Goal: Task Accomplishment & Management: Use online tool/utility

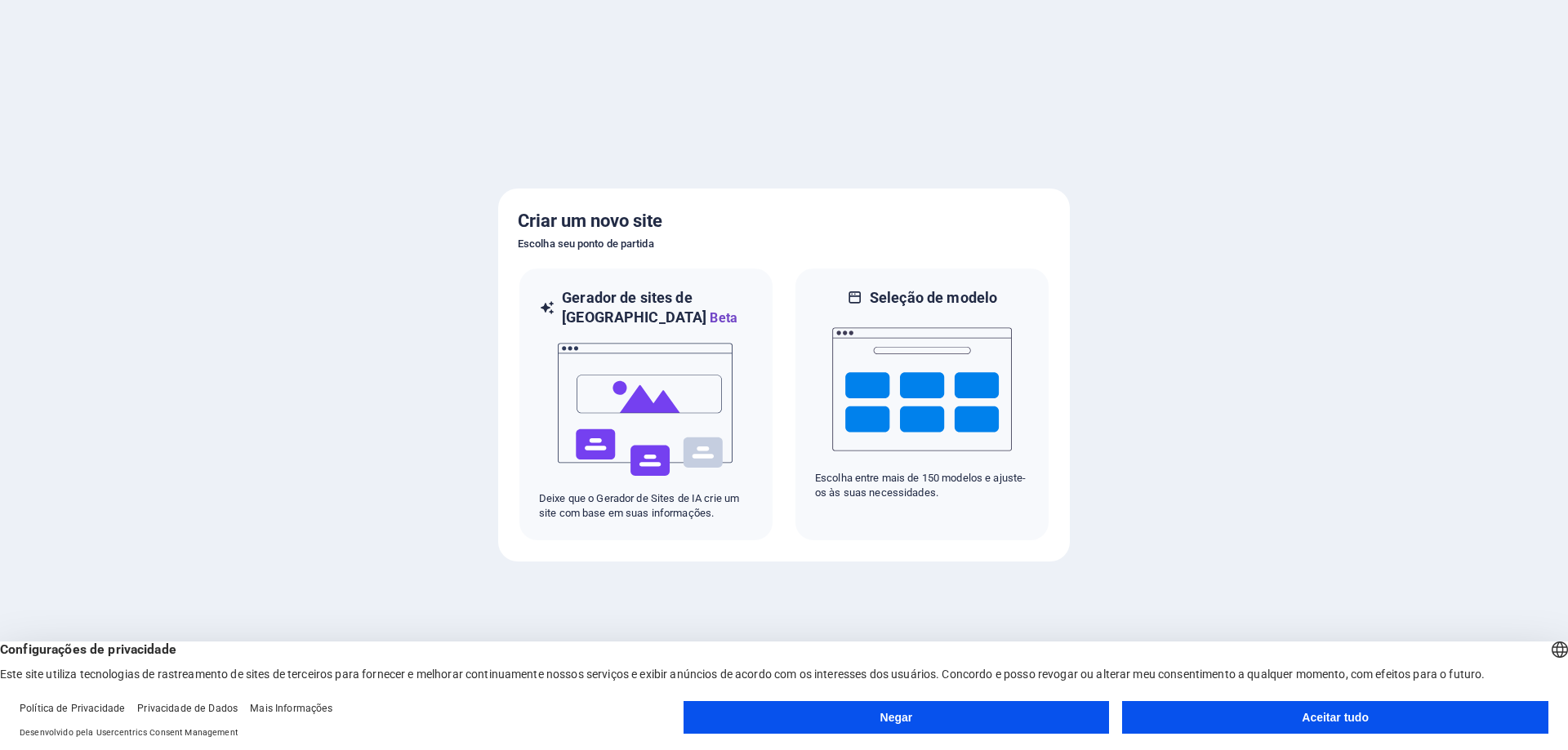
click at [910, 719] on button "Negar" at bounding box center [897, 717] width 427 height 33
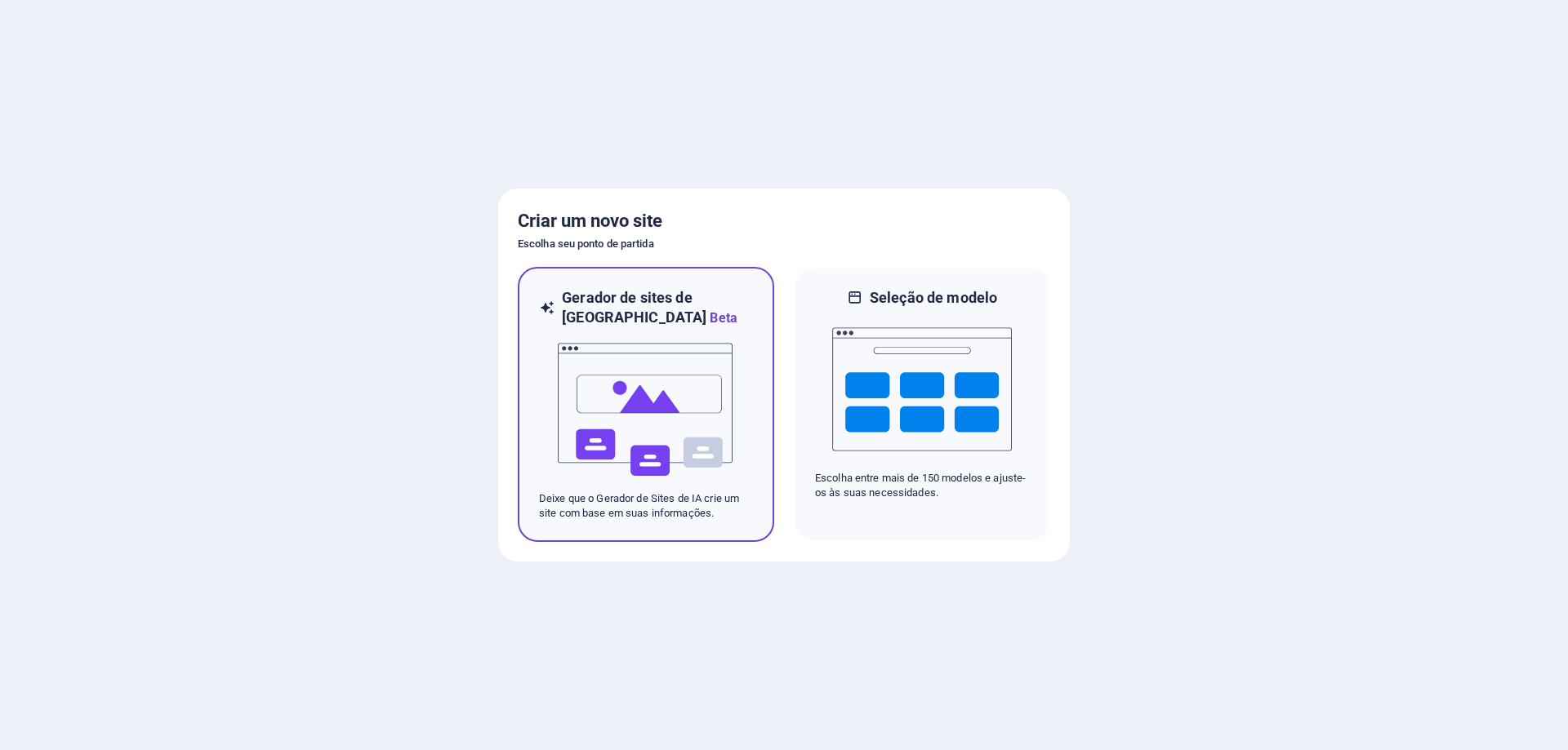
click at [675, 415] on img at bounding box center [646, 410] width 180 height 164
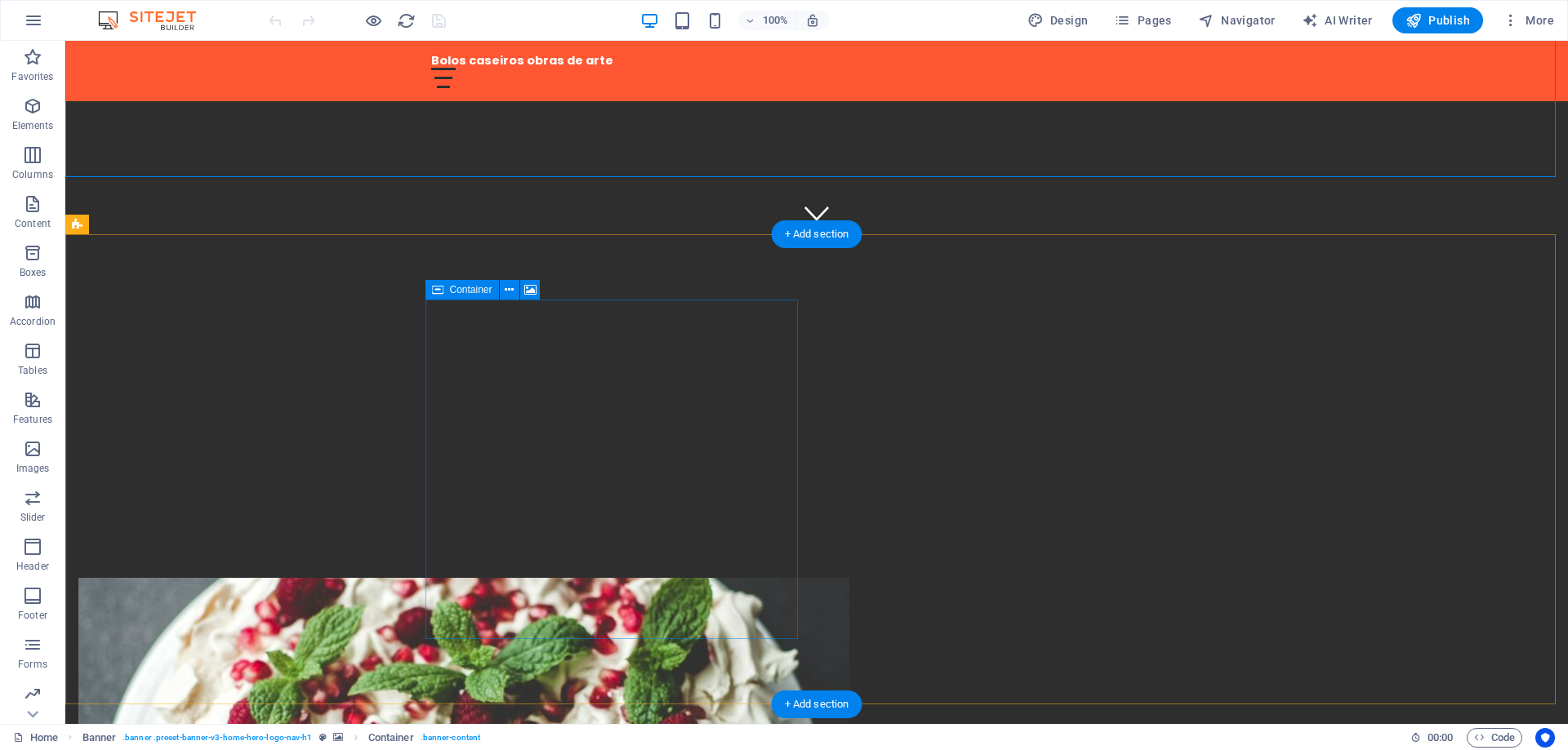
scroll to position [653, 0]
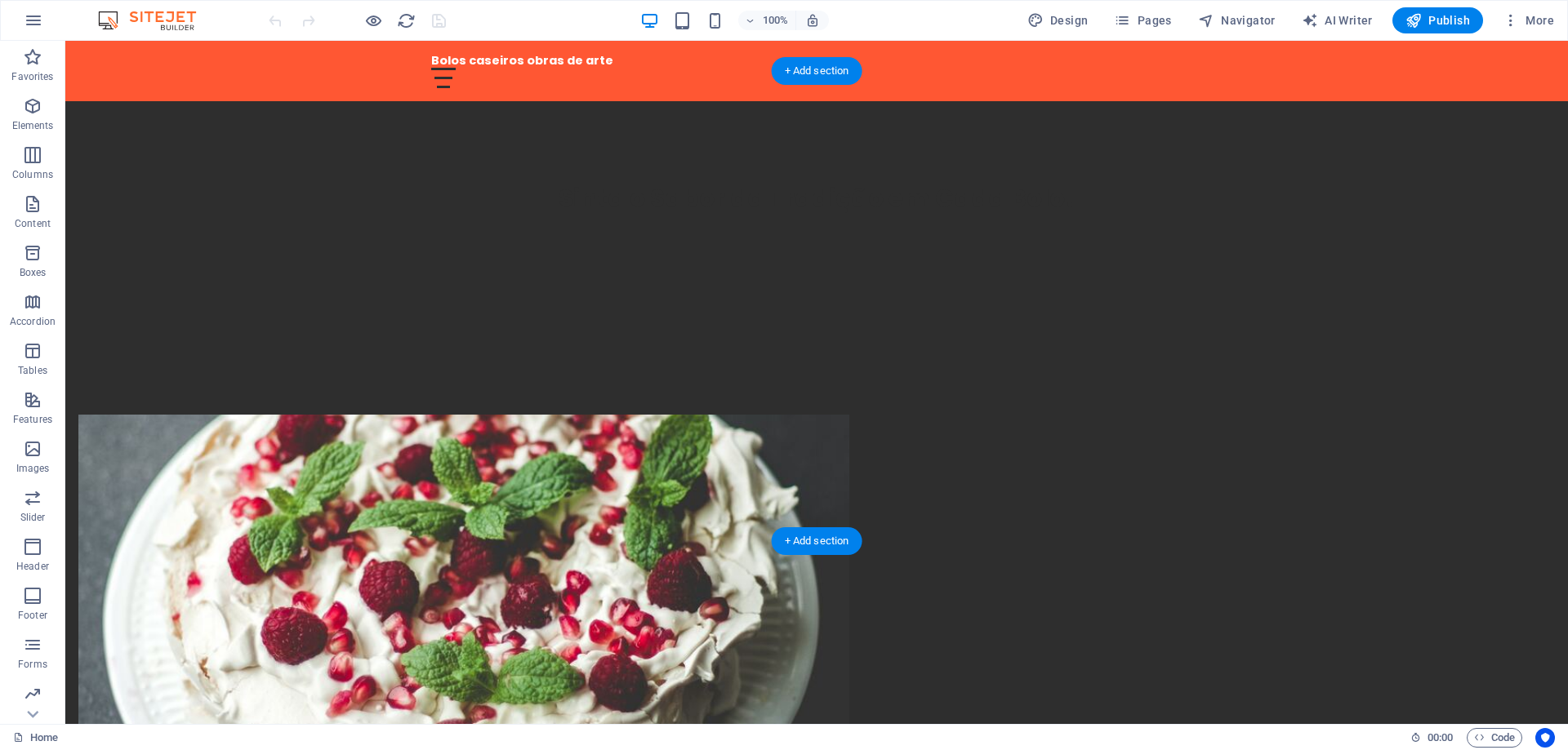
click at [605, 414] on figure at bounding box center [464, 584] width 771 height 339
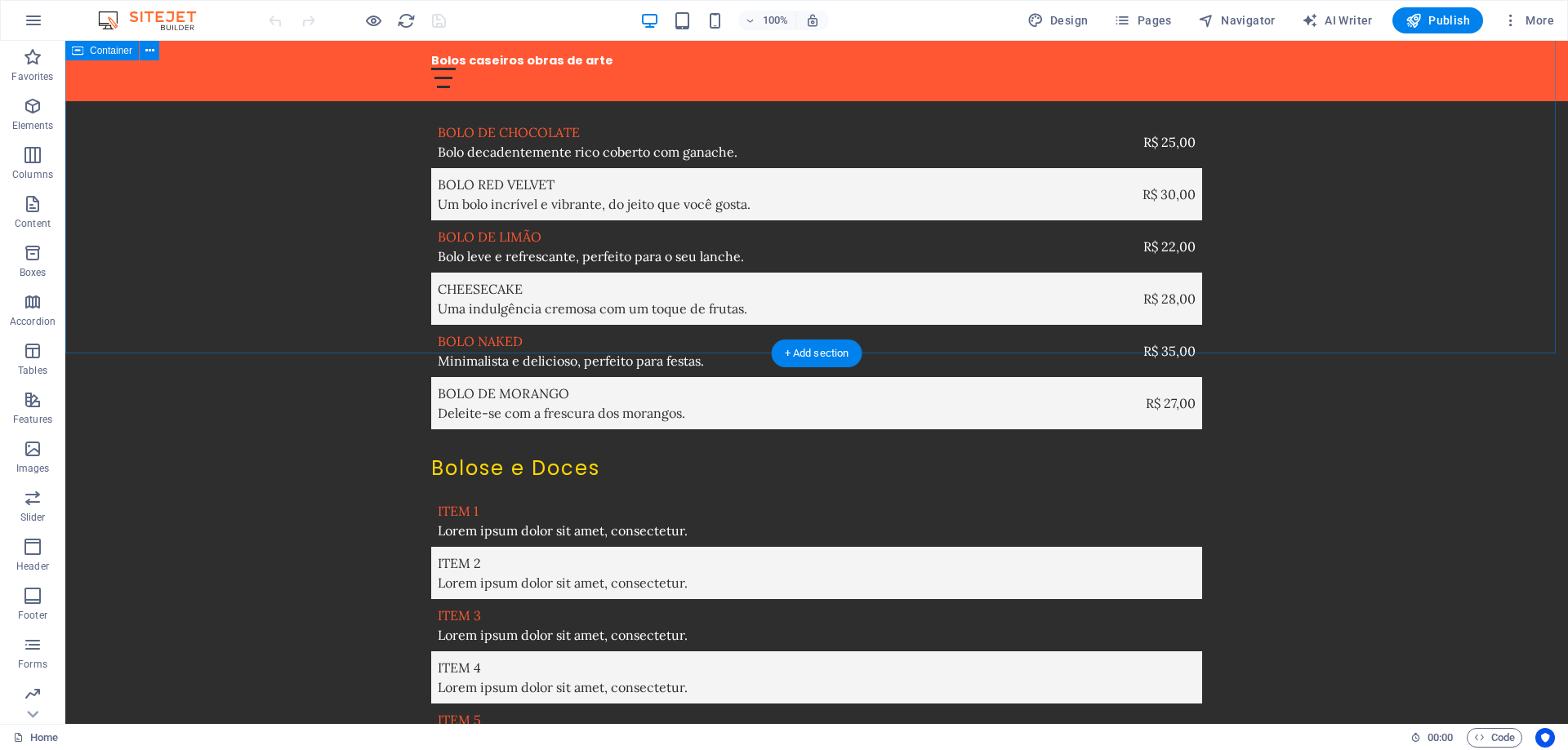
scroll to position [3177, 0]
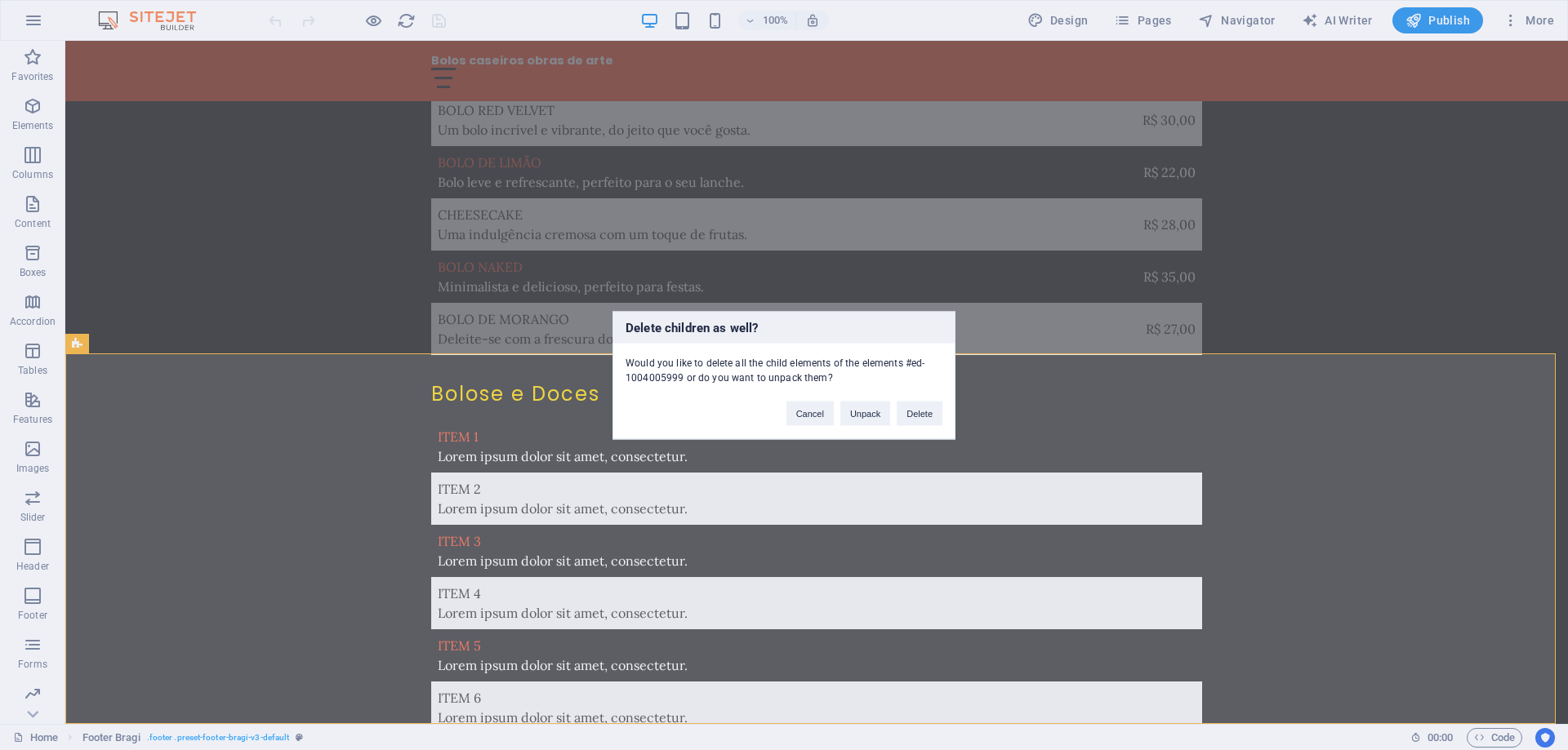
click at [318, 231] on div "Delete children as well? Would you like to delete all the child elements of the…" at bounding box center [784, 375] width 1568 height 750
click at [803, 407] on button "Cancel" at bounding box center [810, 413] width 48 height 24
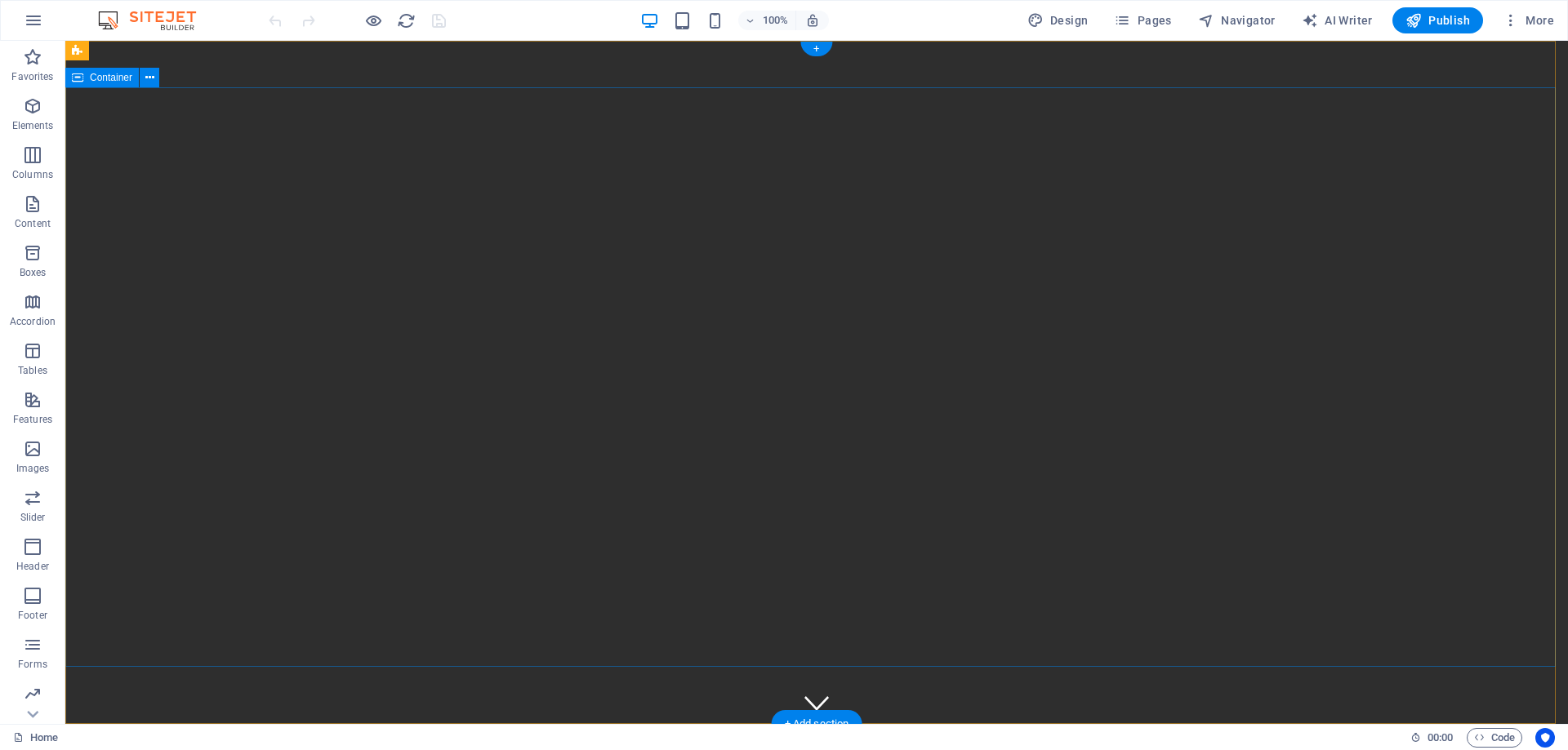
scroll to position [164, 0]
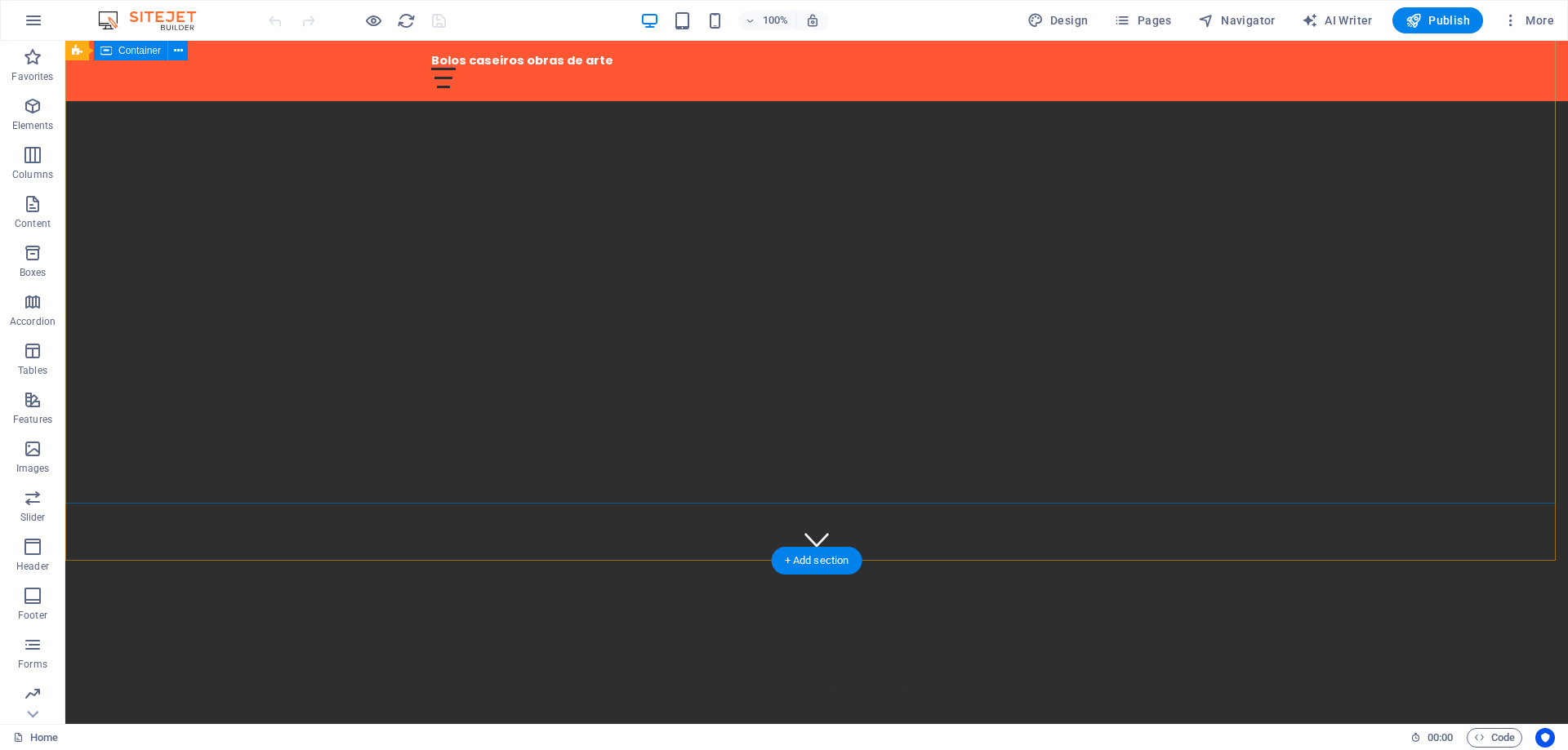
click at [813, 561] on div "Sinta o Sabor da Tradição em Cada Bolo!" at bounding box center [817, 671] width 1503 height 222
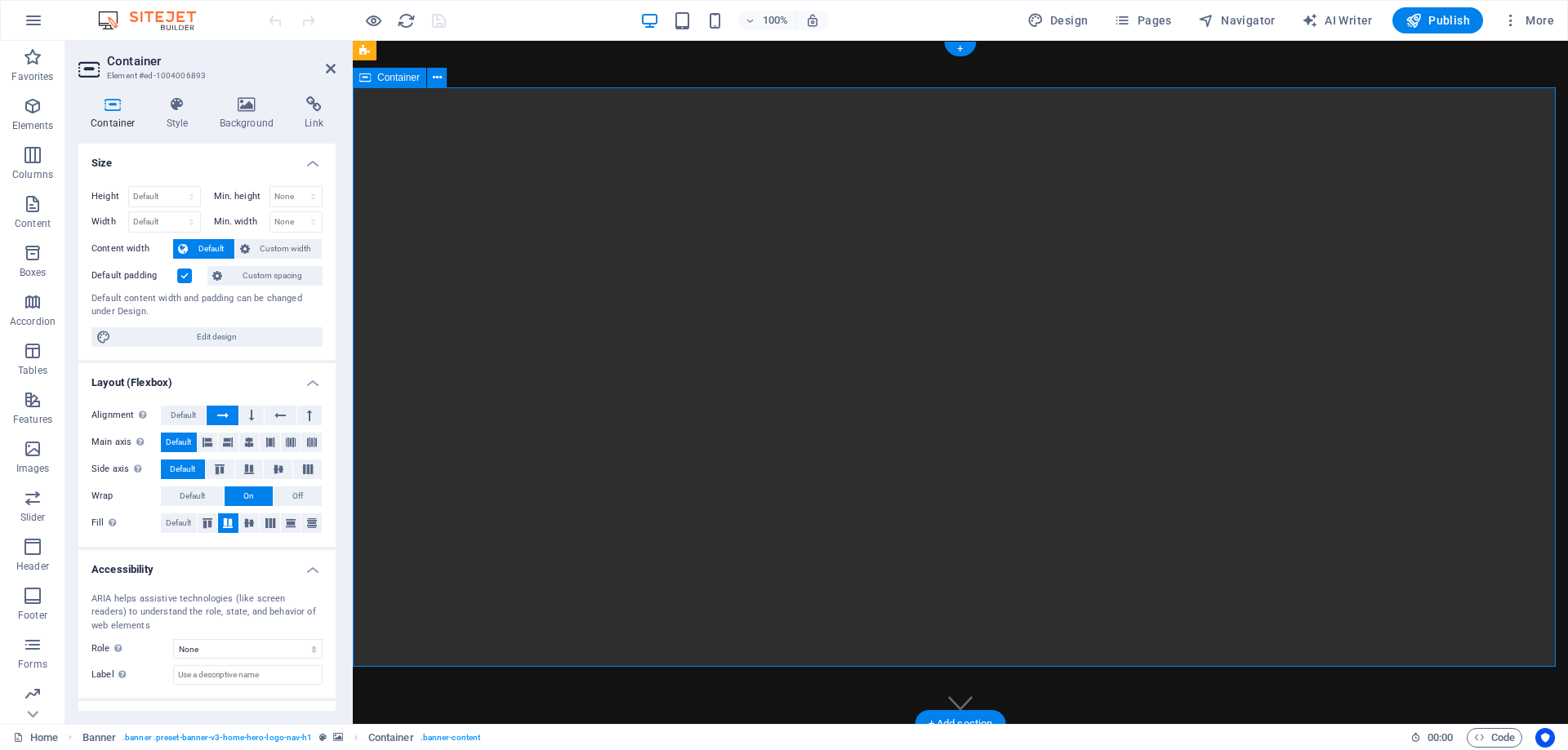
click at [326, 69] on icon at bounding box center [330, 68] width 9 height 13
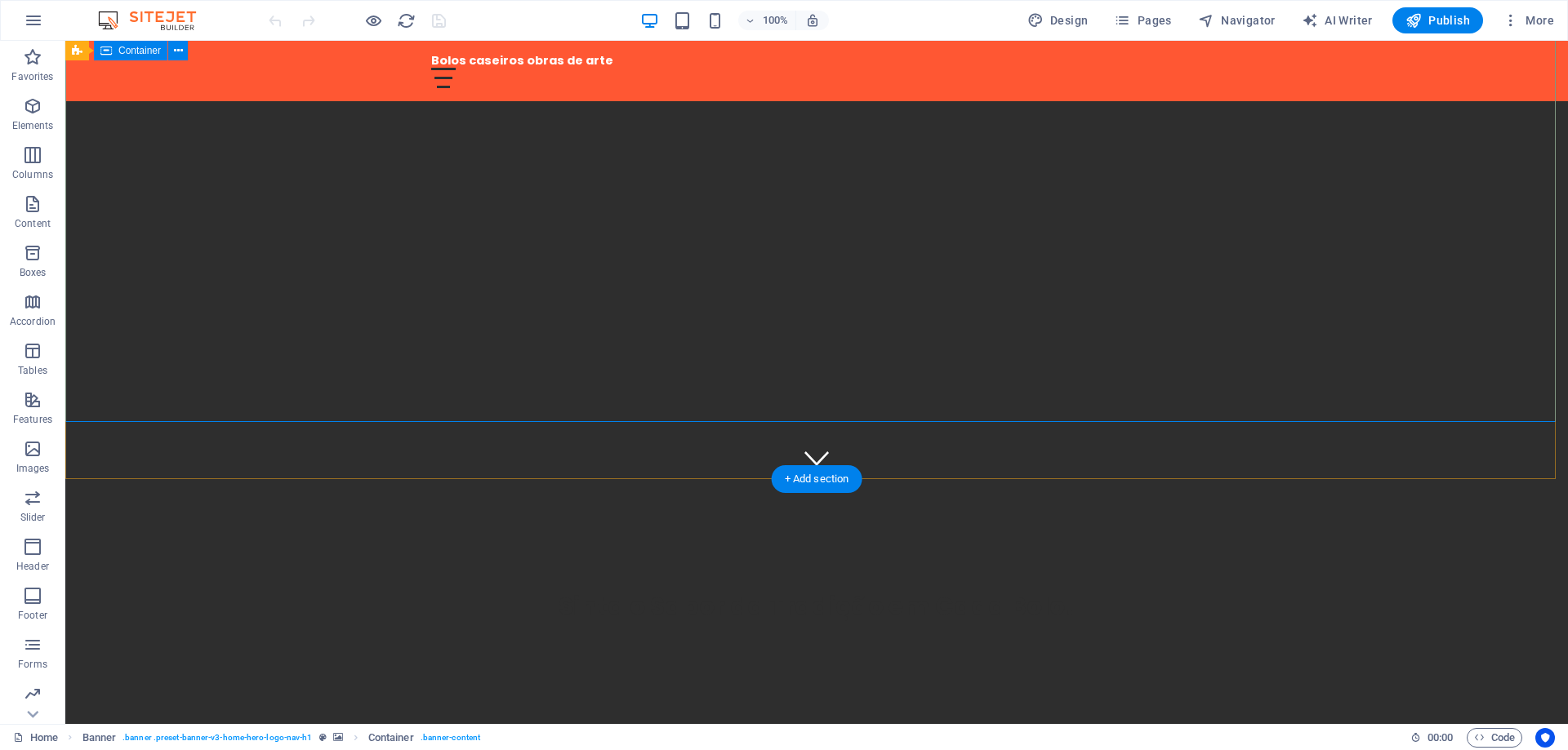
scroll to position [81, 0]
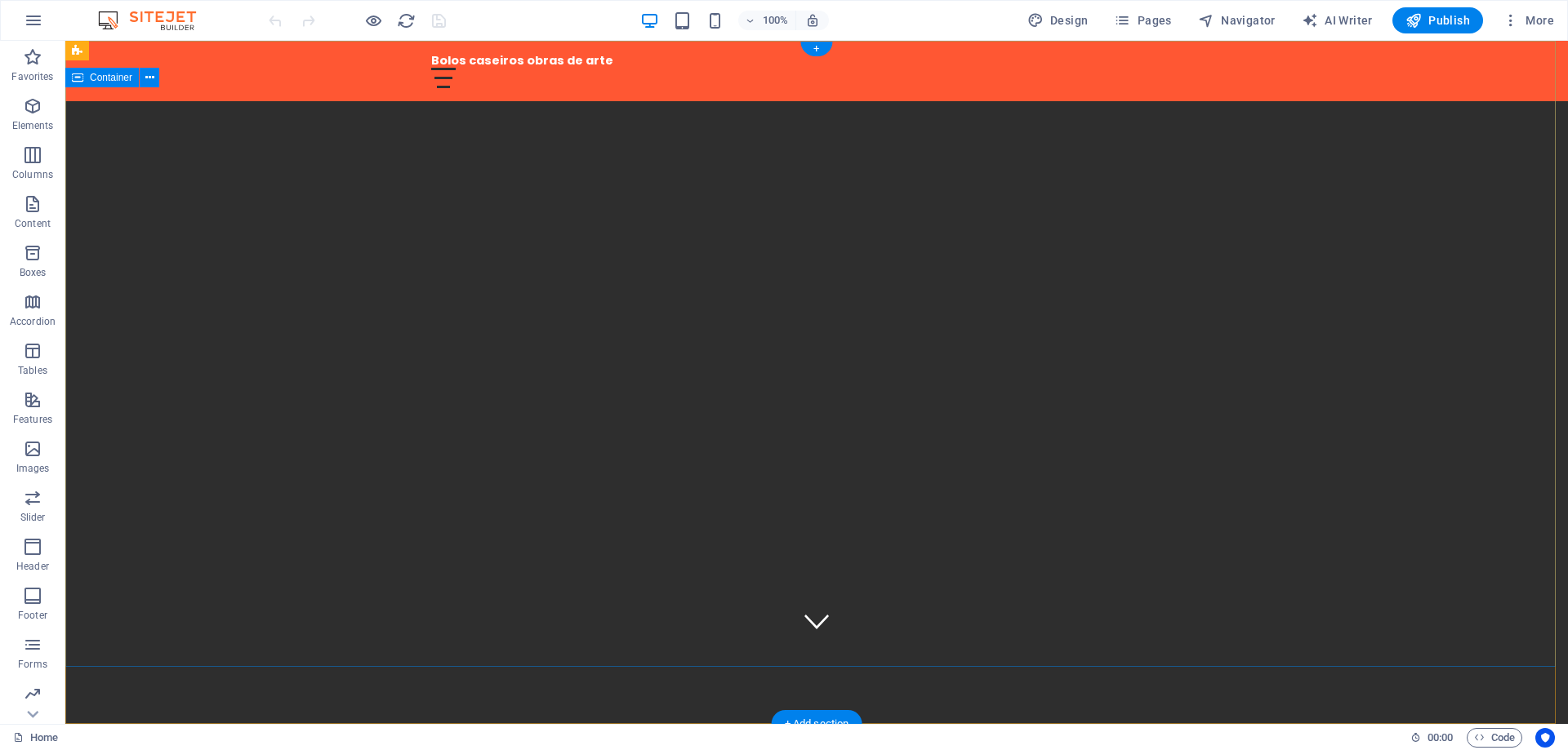
scroll to position [0, 0]
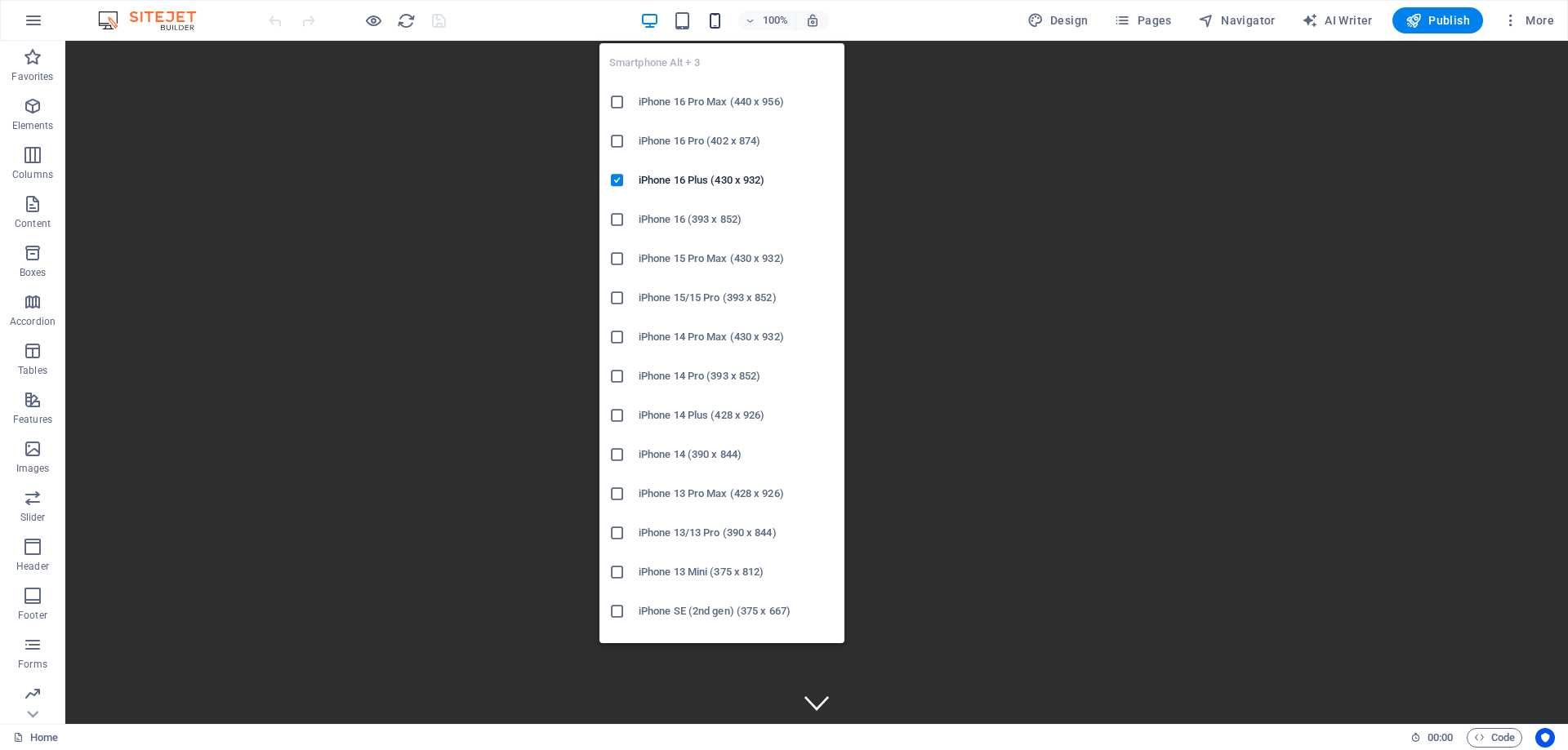
click at [716, 24] on icon "button" at bounding box center [715, 21] width 19 height 19
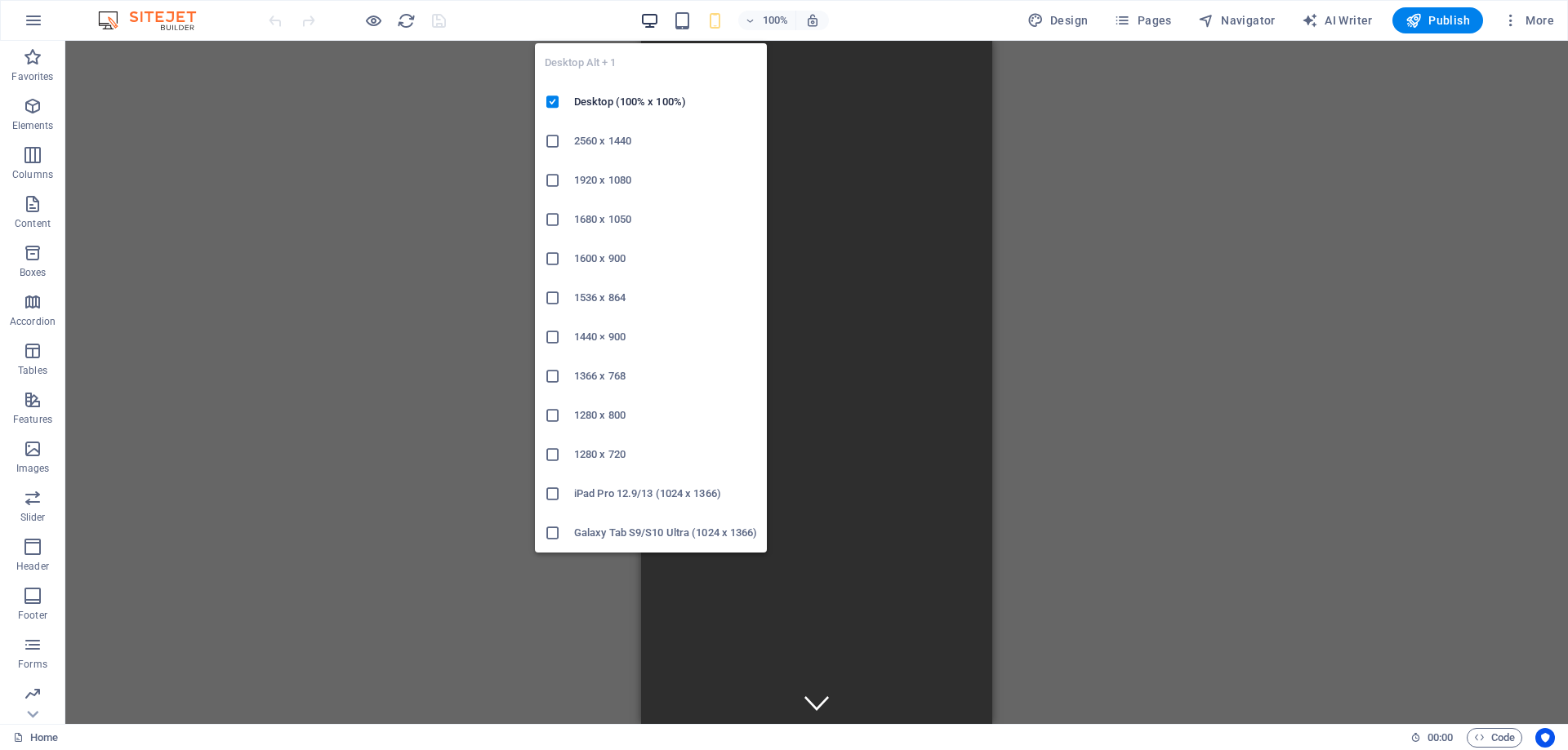
click at [656, 15] on icon "button" at bounding box center [649, 21] width 19 height 19
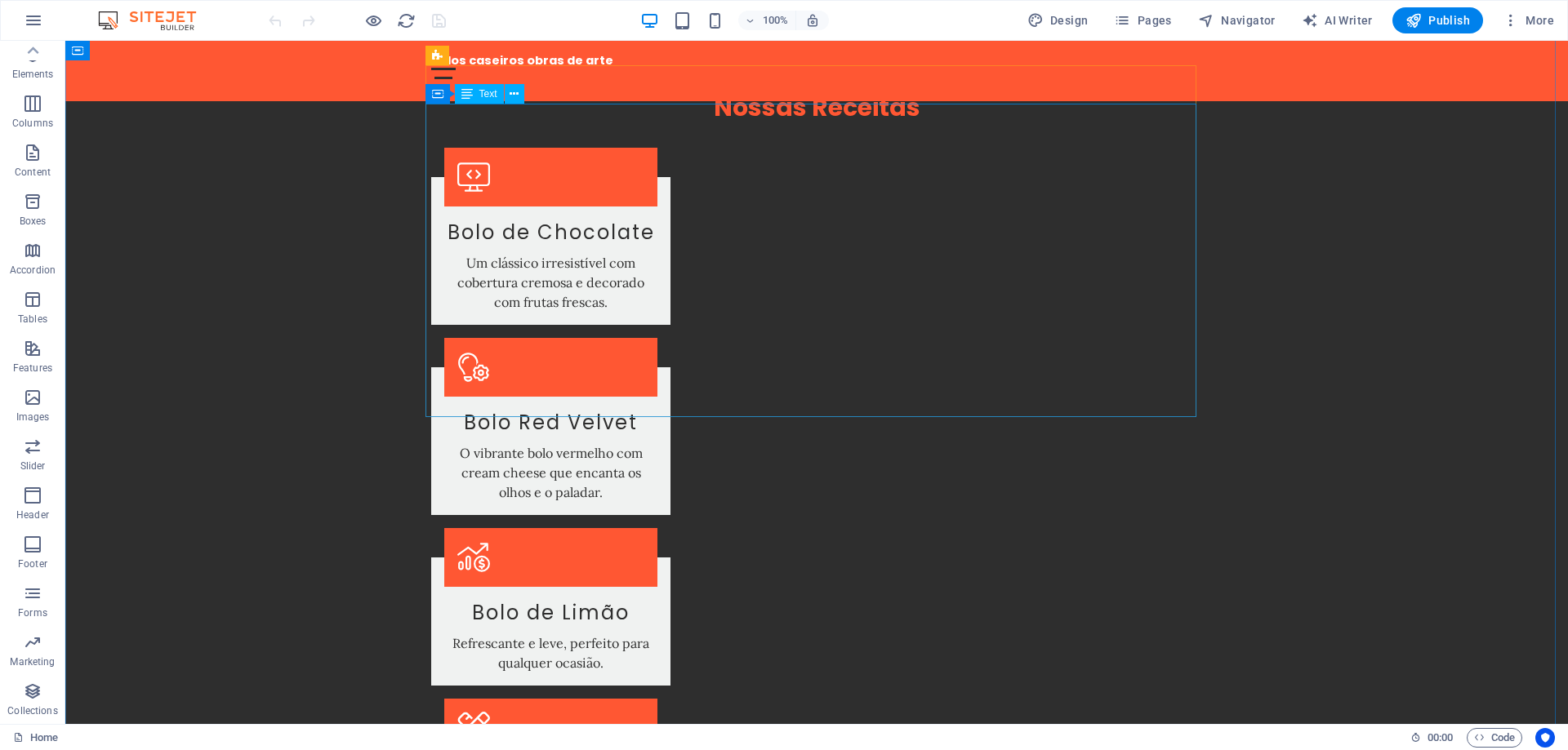
scroll to position [1469, 0]
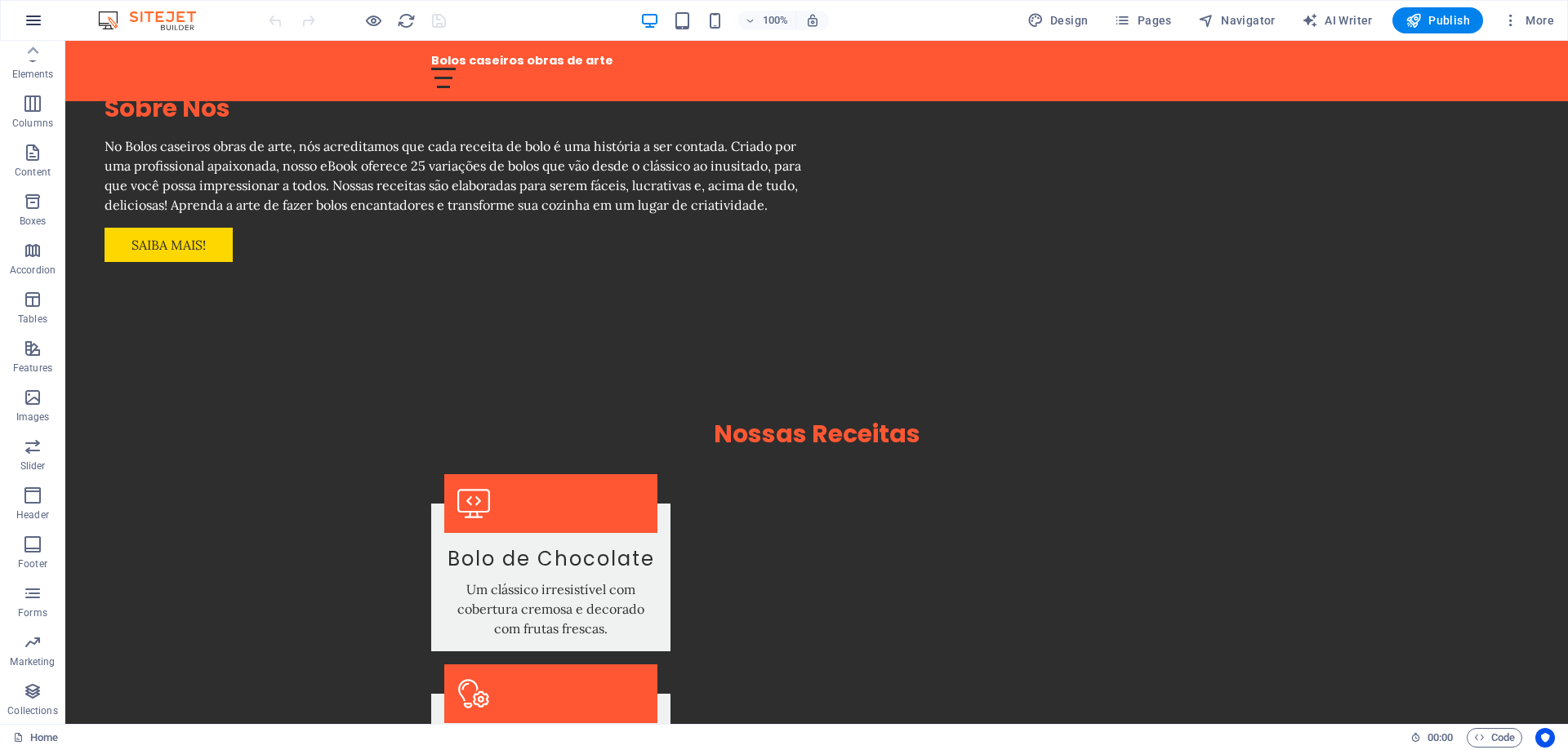
click at [36, 13] on icon "button" at bounding box center [33, 20] width 20 height 20
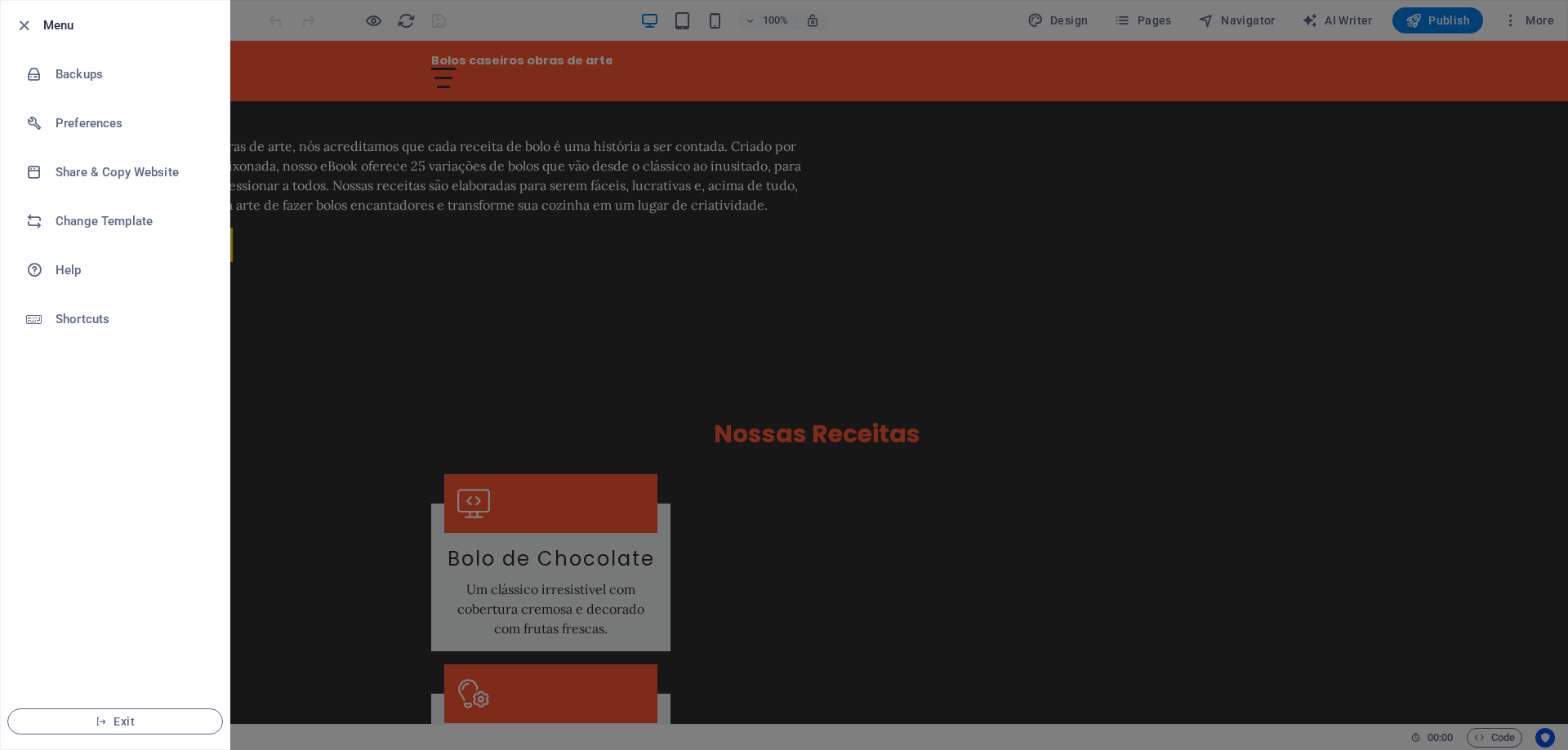
click at [597, 315] on div at bounding box center [784, 375] width 1568 height 750
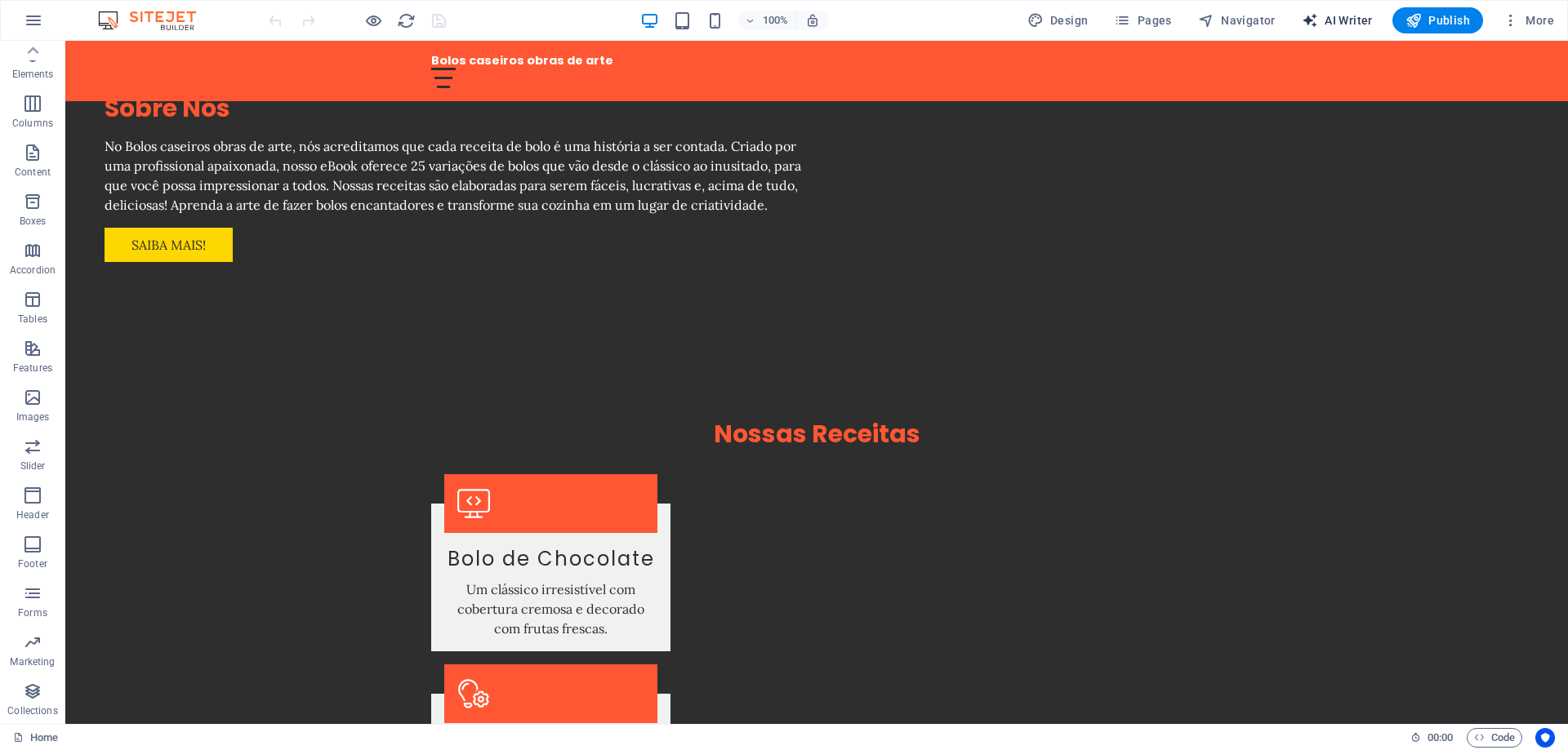
click at [1346, 22] on span "AI Writer" at bounding box center [1337, 20] width 71 height 16
select select "English"
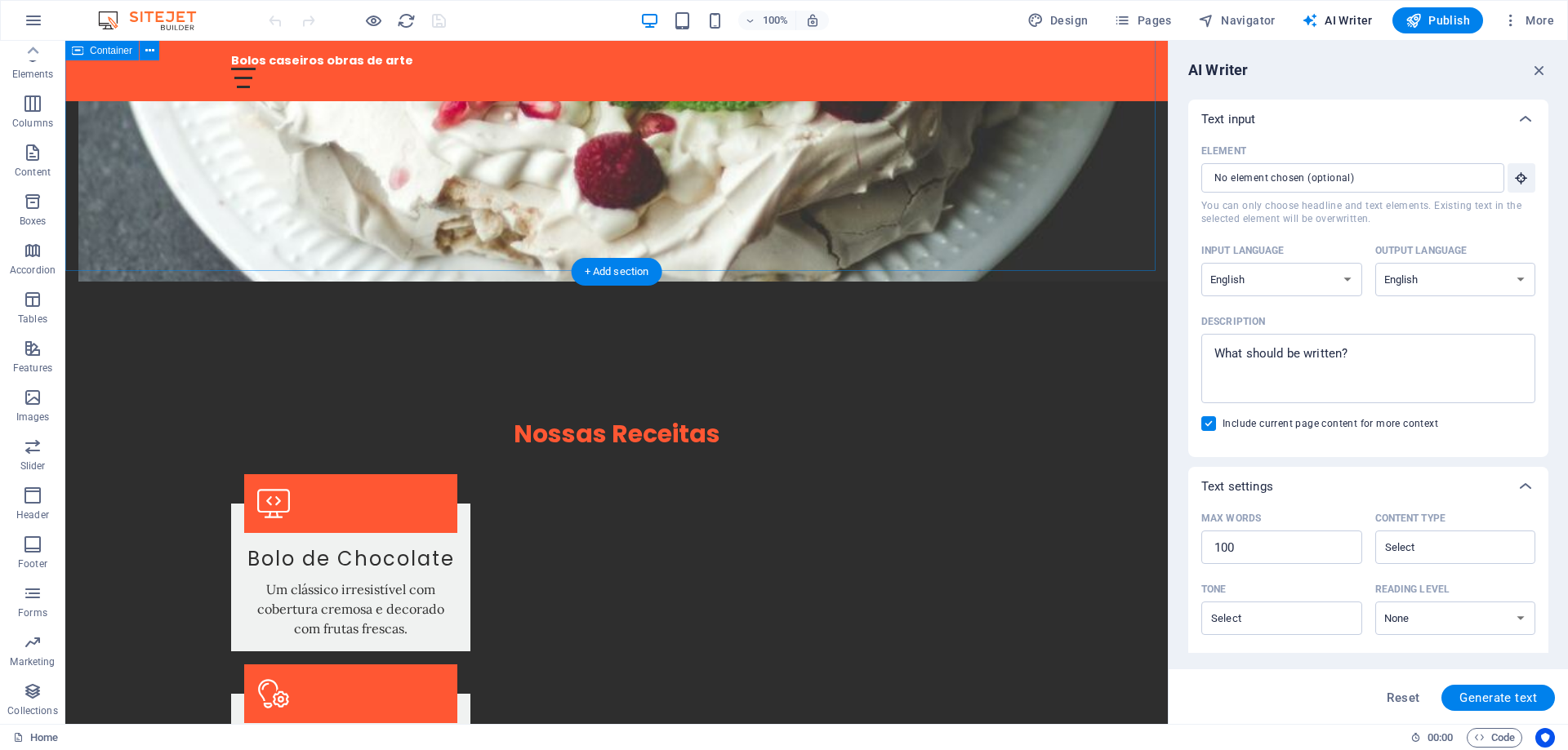
click at [1532, 65] on icon "button" at bounding box center [1539, 69] width 18 height 18
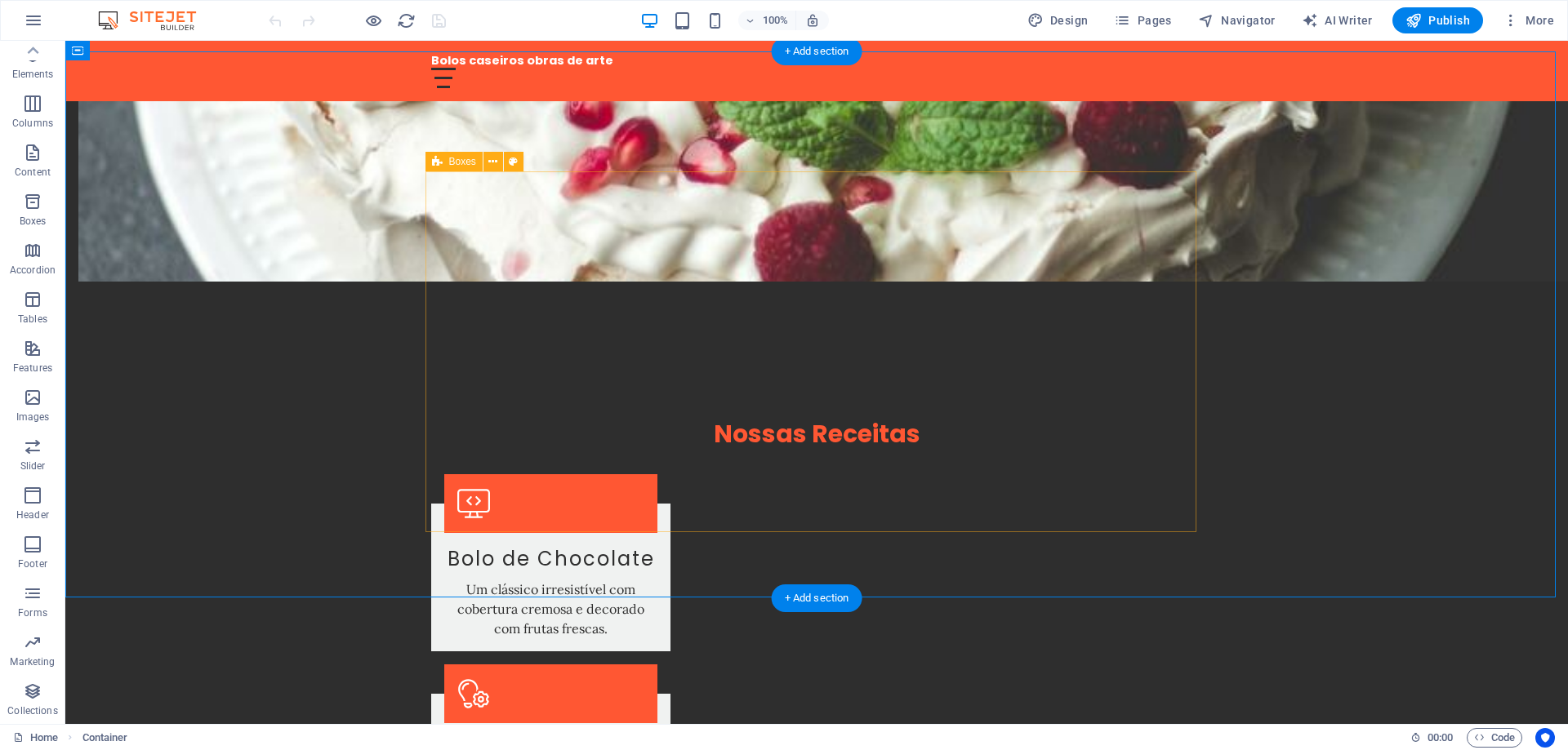
scroll to position [1143, 0]
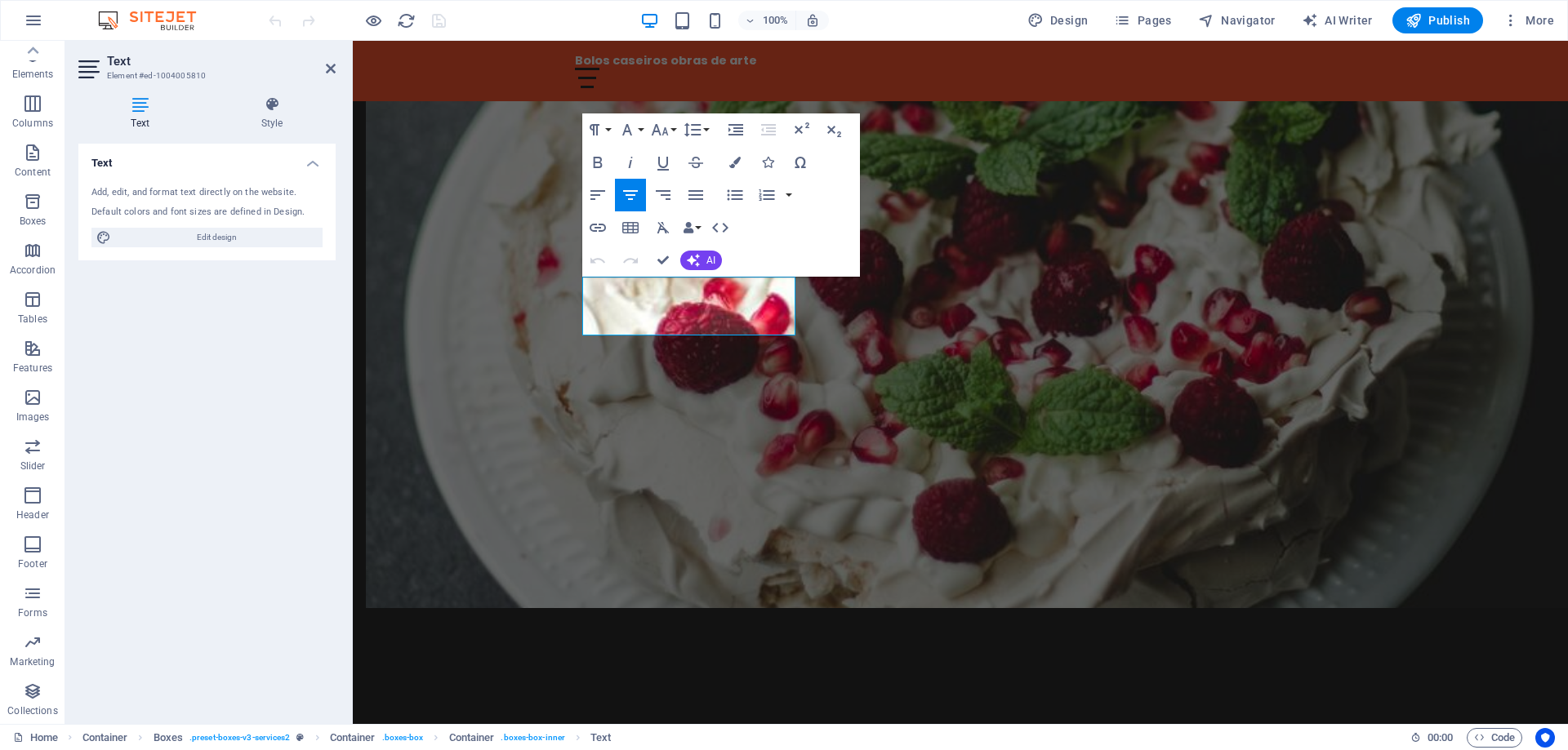
click at [158, 197] on div "Add, edit, and format text directly on the website." at bounding box center [207, 193] width 231 height 14
click at [153, 197] on div "Add, edit, and format text directly on the website." at bounding box center [207, 193] width 231 height 14
click at [133, 196] on div "Add, edit, and format text directly on the website." at bounding box center [207, 193] width 231 height 14
click at [148, 108] on icon at bounding box center [140, 104] width 123 height 16
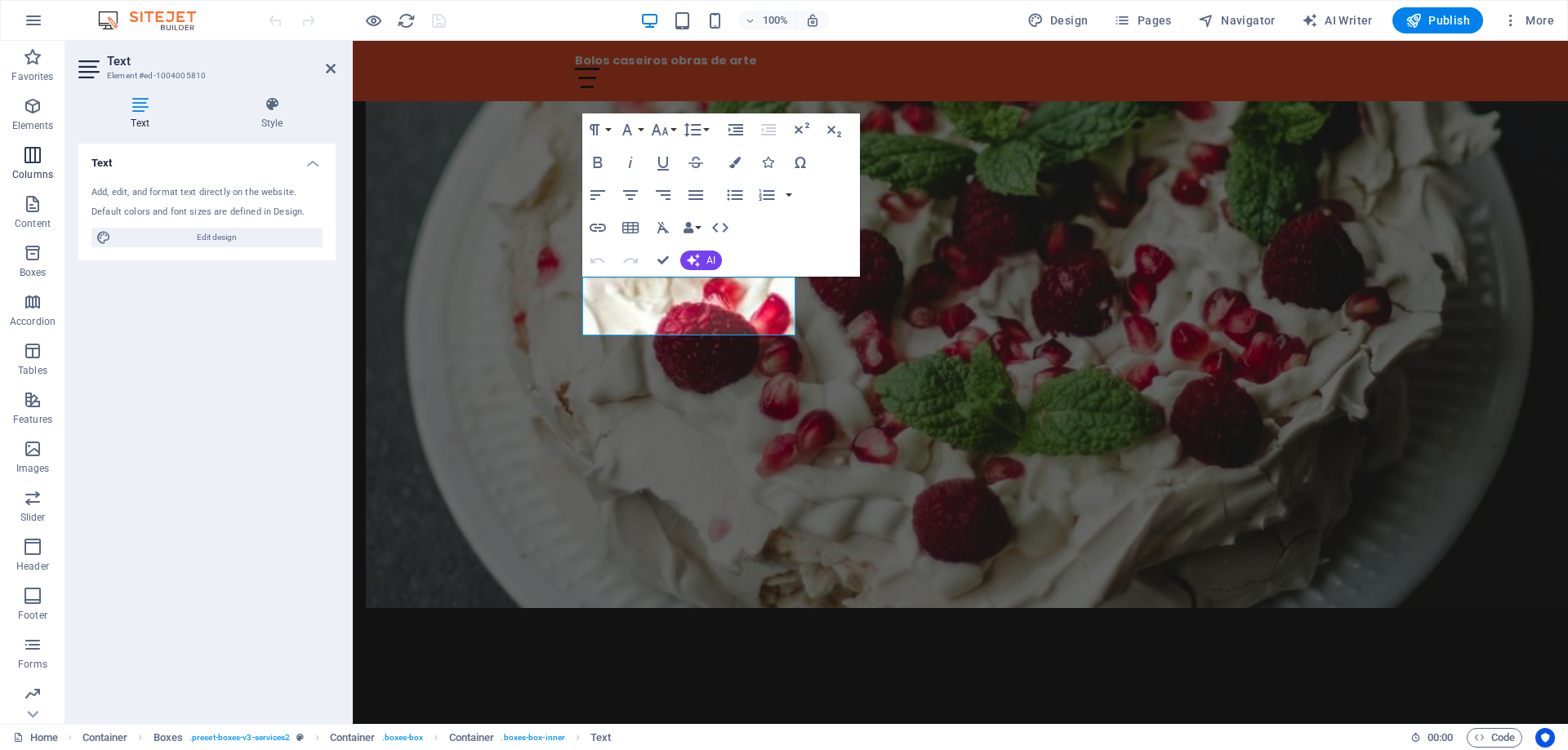
scroll to position [51, 0]
click at [33, 400] on icon "button" at bounding box center [32, 397] width 20 height 20
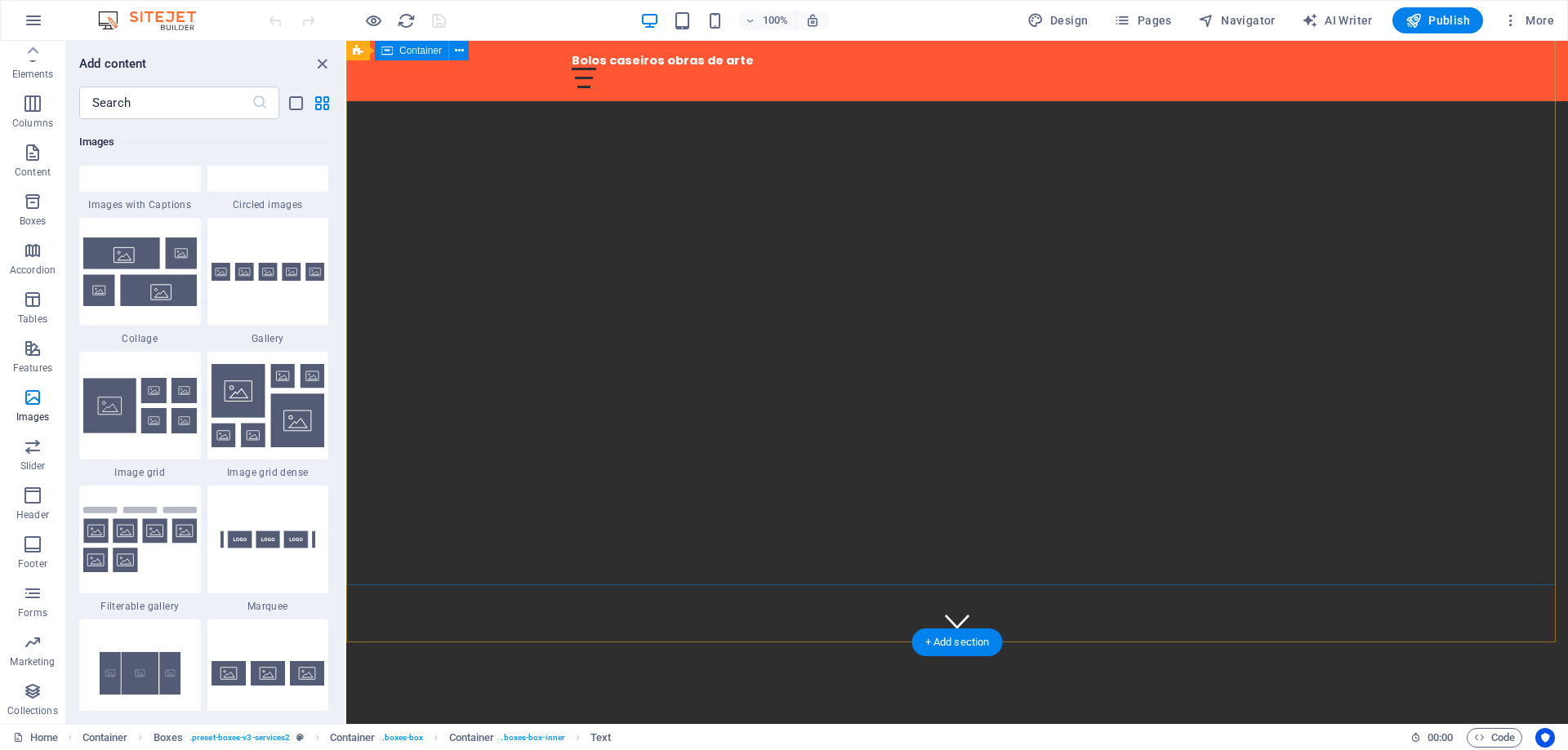
scroll to position [0, 0]
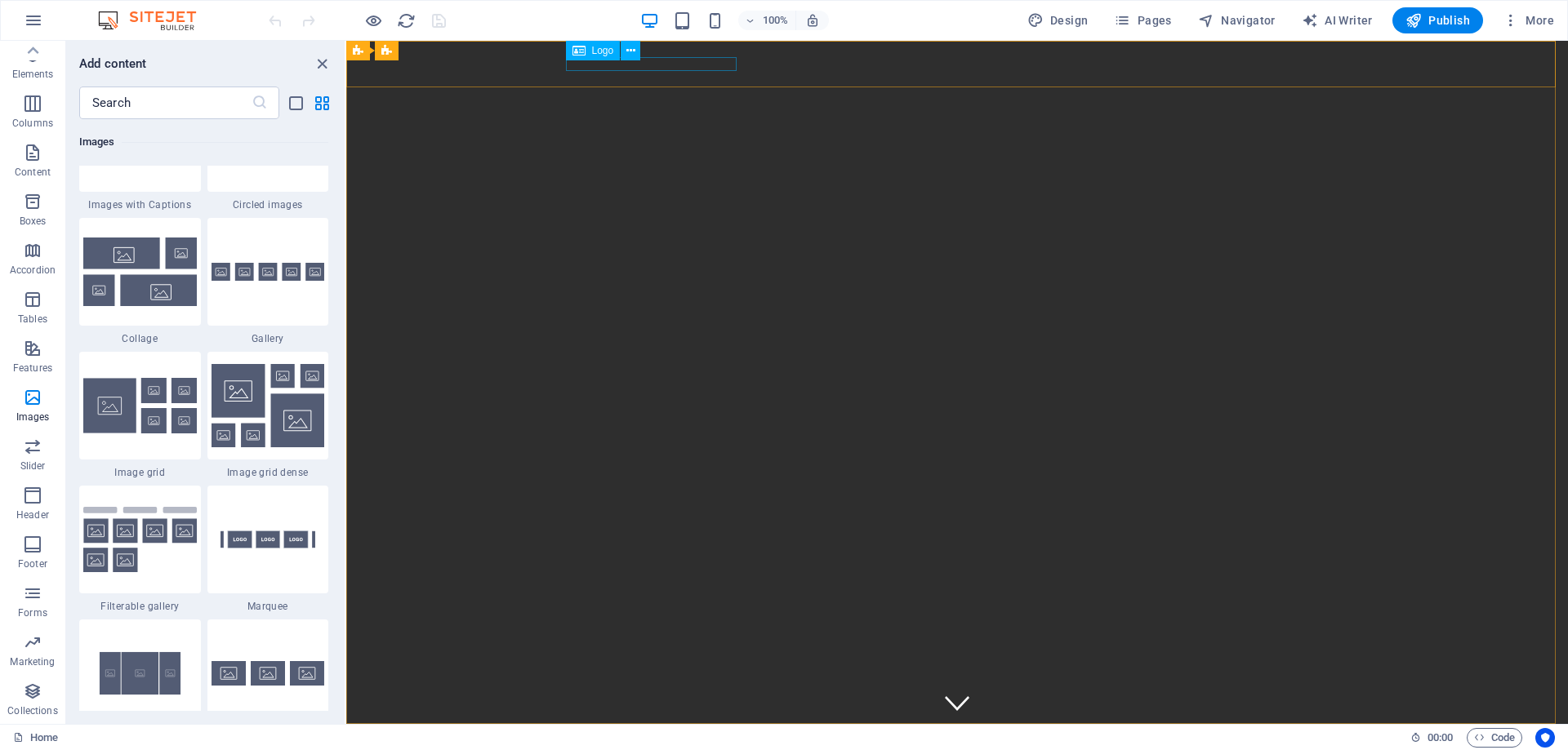
click at [604, 48] on span "Logo" at bounding box center [603, 50] width 22 height 9
click at [596, 52] on span "Logo" at bounding box center [603, 50] width 22 height 9
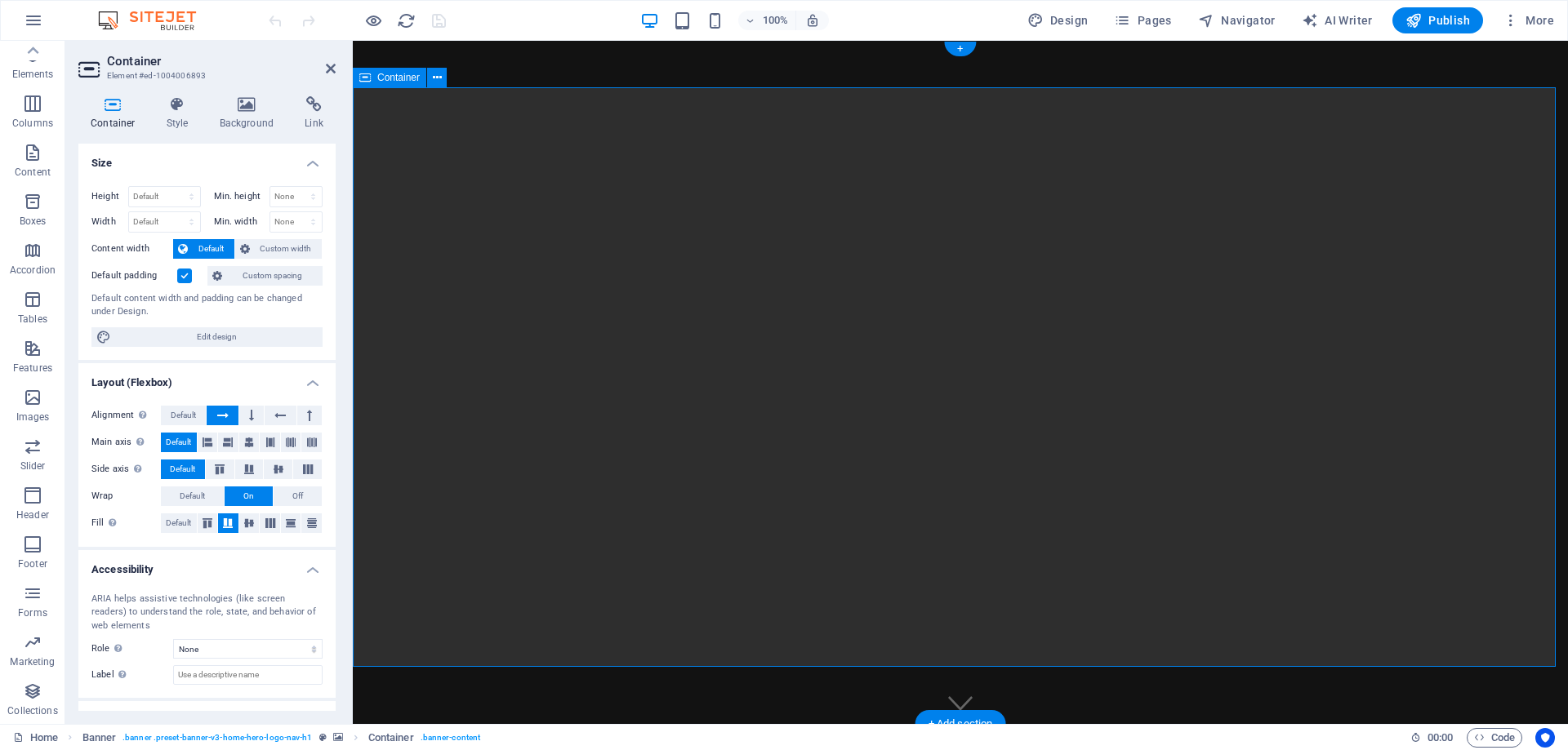
click at [244, 114] on h4 "Background" at bounding box center [251, 113] width 86 height 35
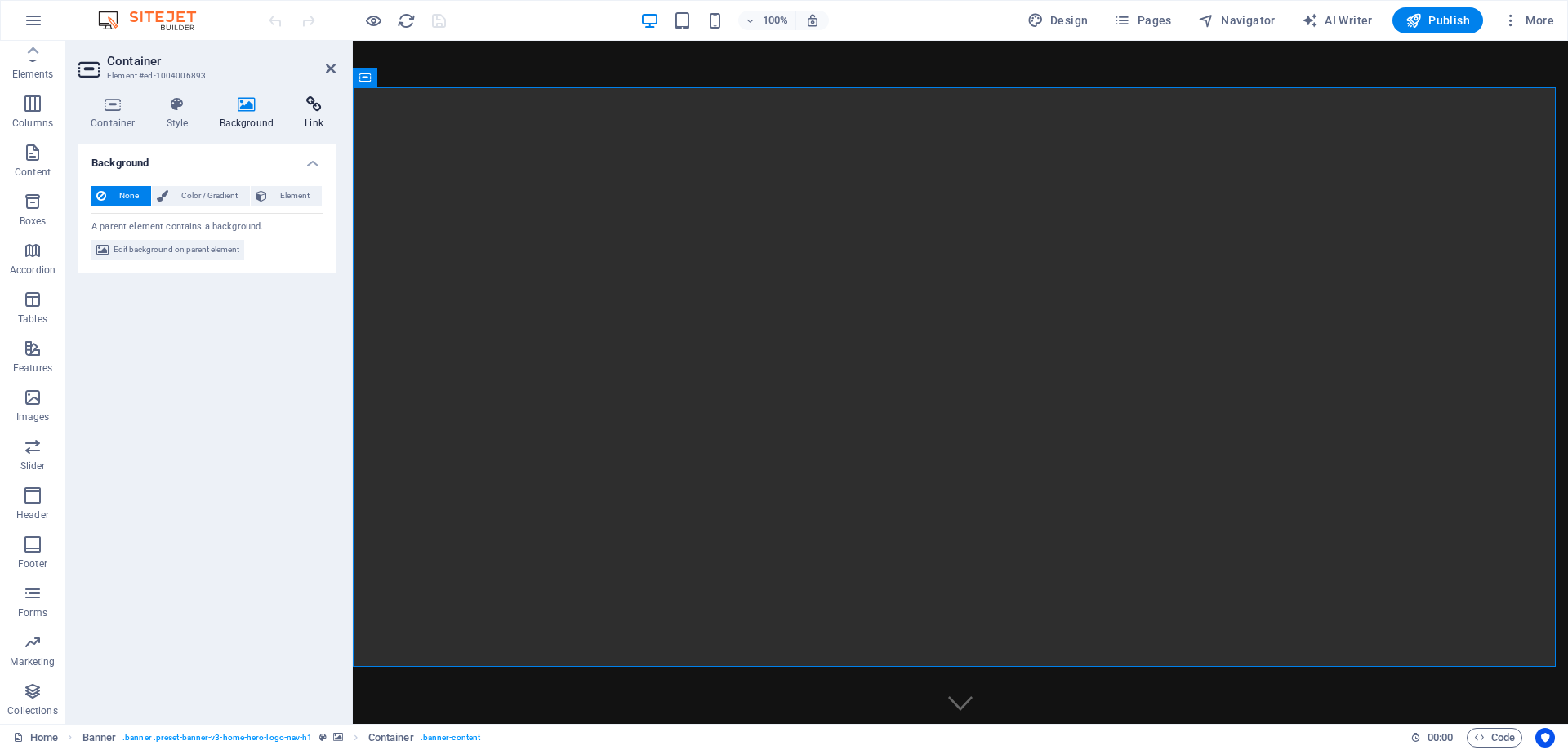
click at [318, 109] on icon at bounding box center [314, 104] width 43 height 16
